Goal: Task Accomplishment & Management: Manage account settings

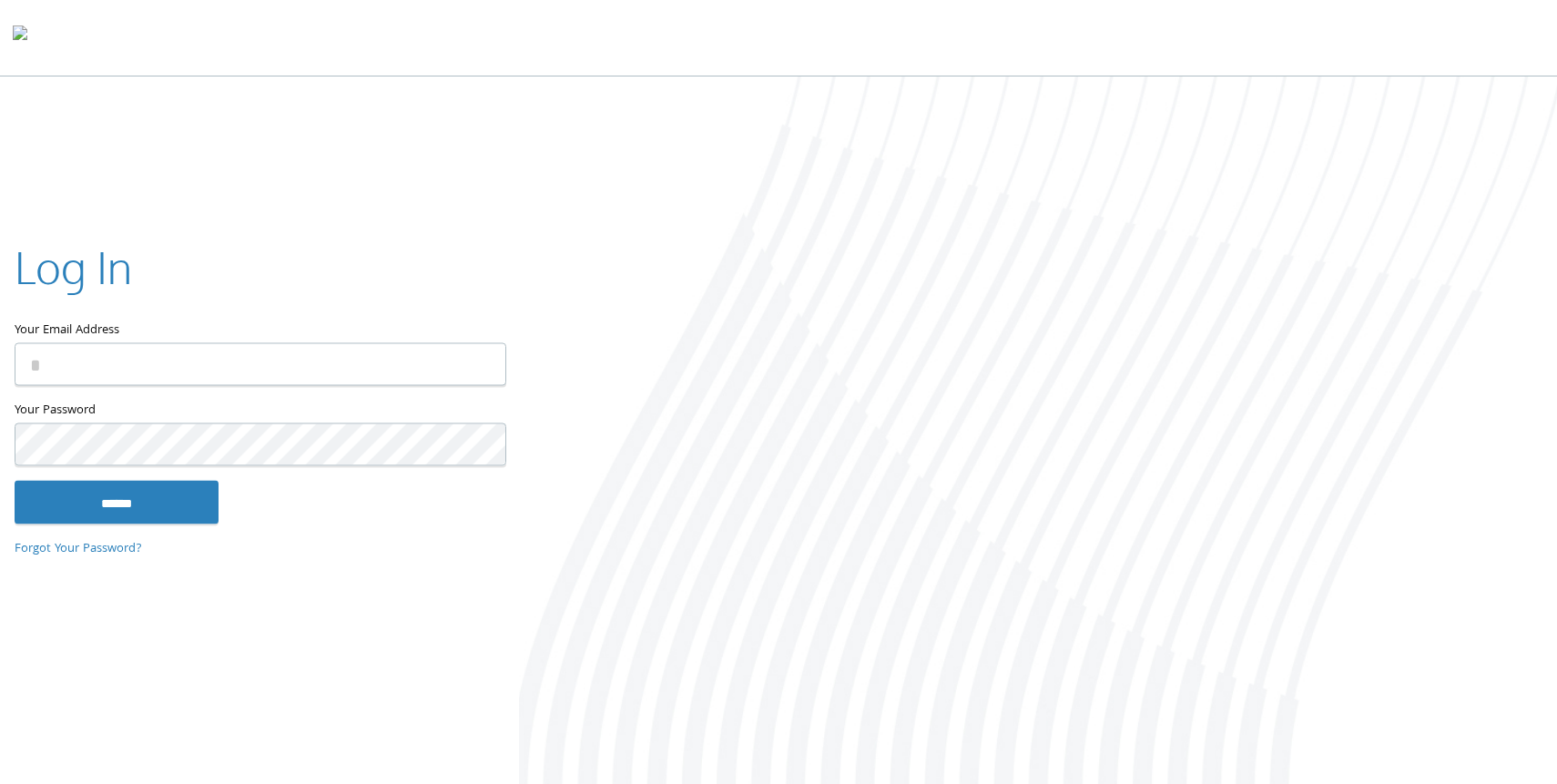
type input "**********"
click at [150, 524] on div "**********" at bounding box center [259, 392] width 519 height 369
click at [145, 514] on input "******" at bounding box center [116, 501] width 204 height 43
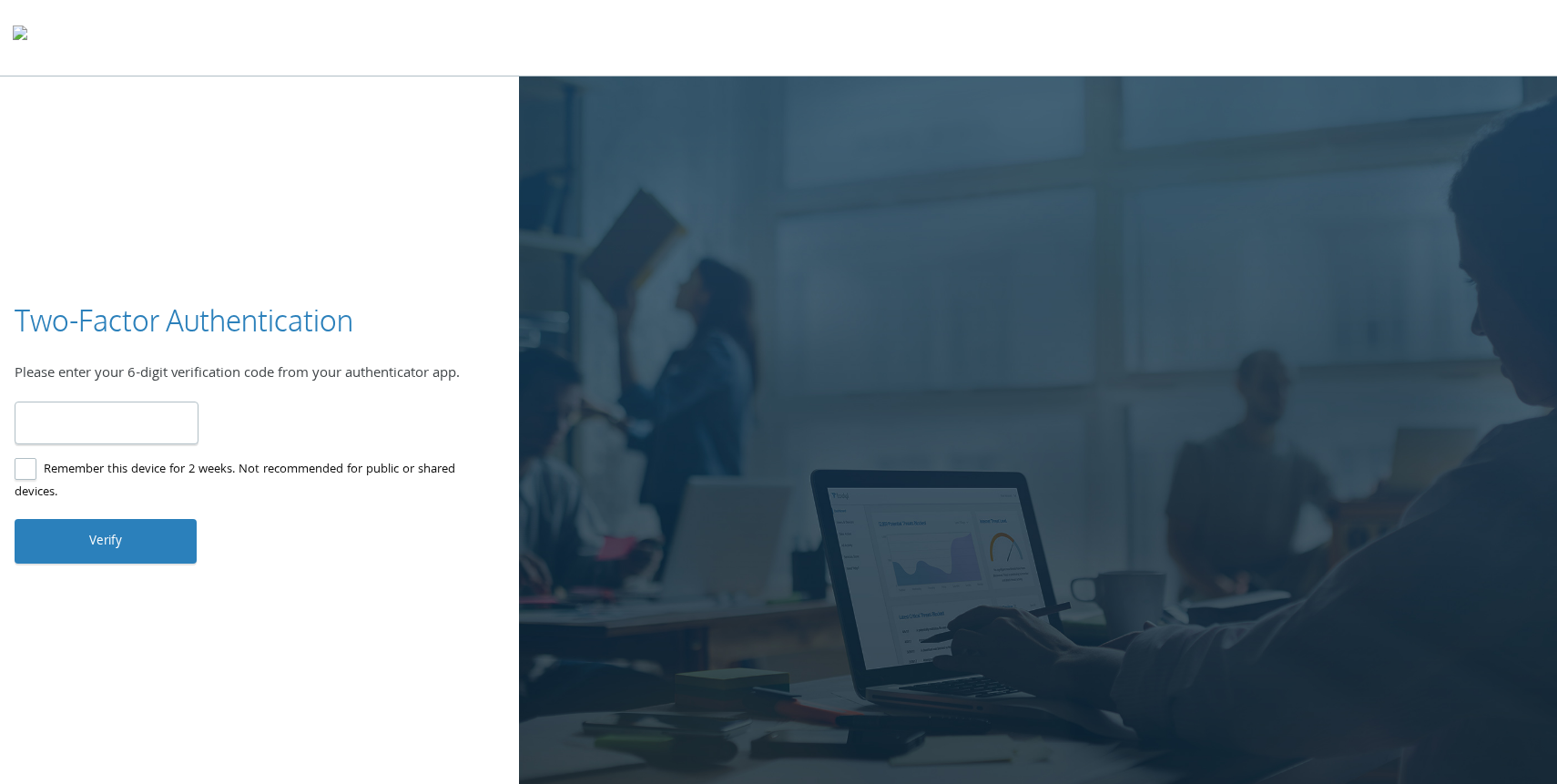
type input "******"
